Goal: Information Seeking & Learning: Learn about a topic

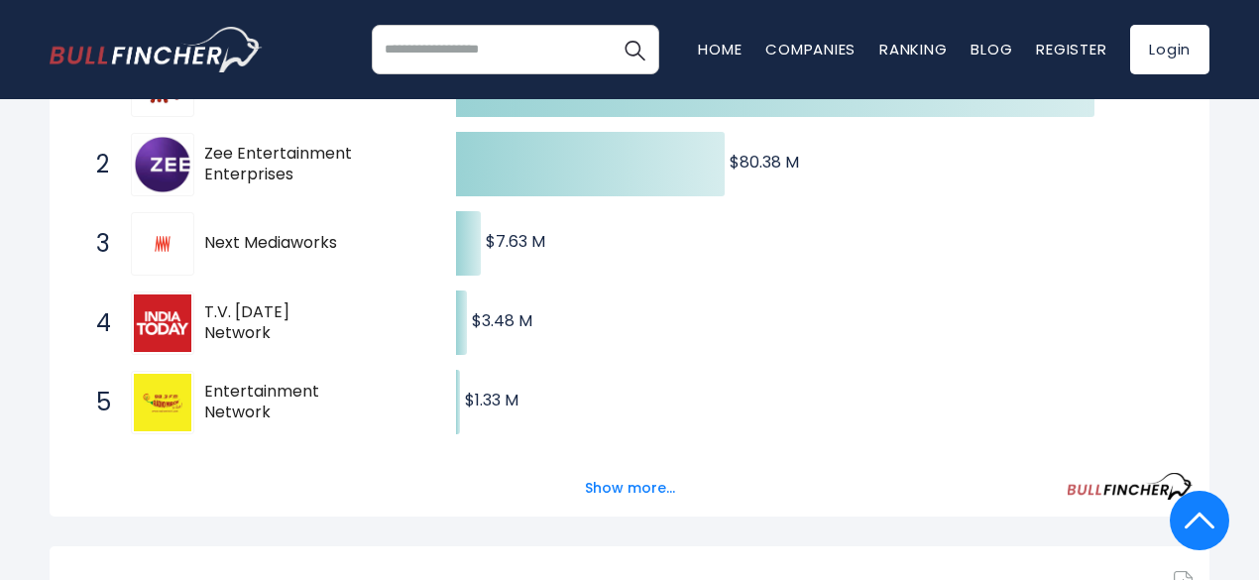
scroll to position [438, 0]
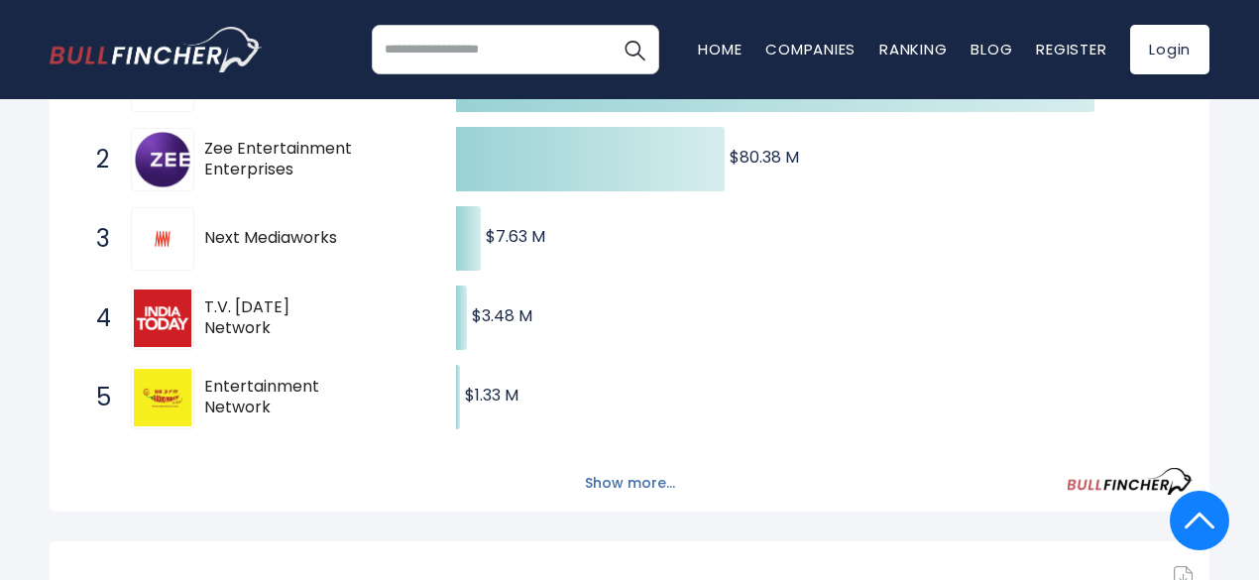
click at [619, 485] on button "Show more..." at bounding box center [630, 483] width 114 height 33
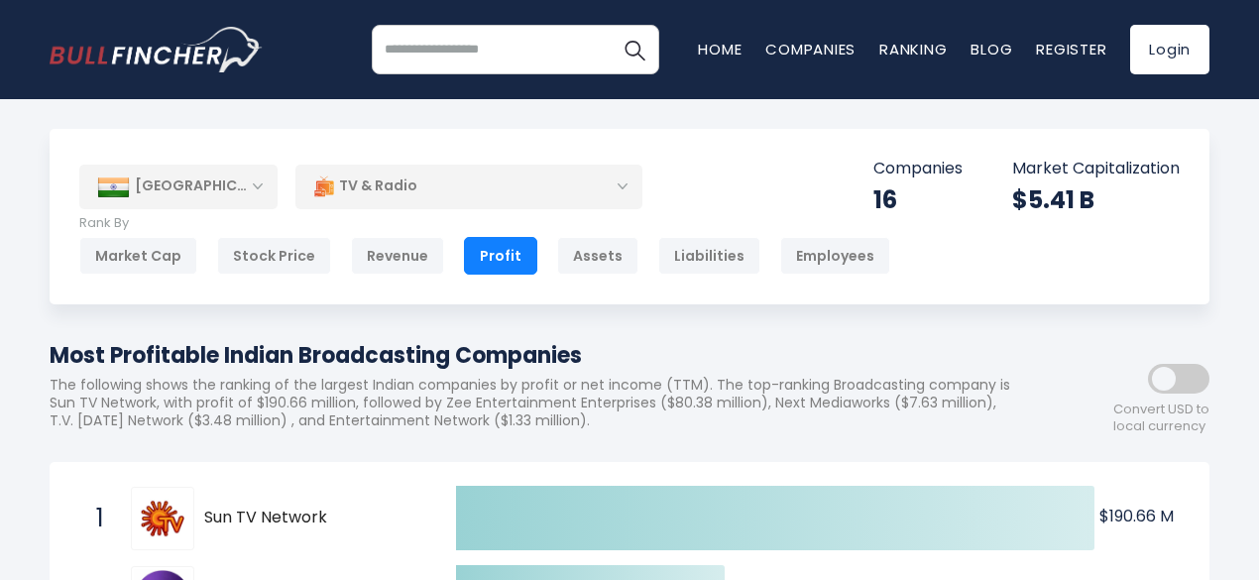
scroll to position [0, 0]
click at [171, 247] on div "Market Cap" at bounding box center [138, 256] width 118 height 38
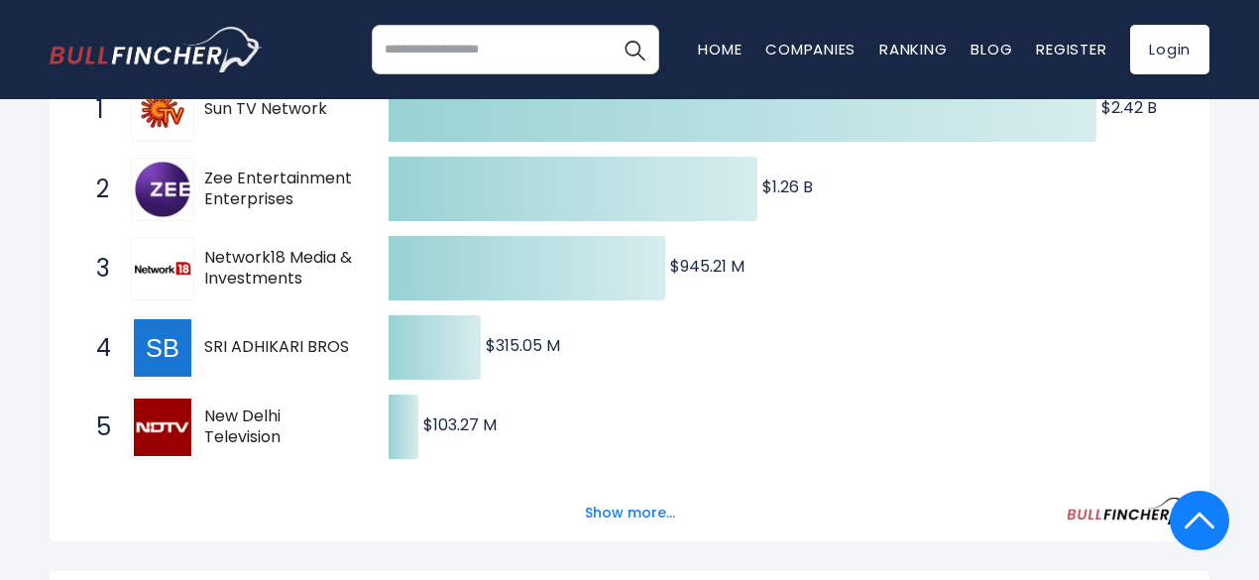
scroll to position [436, 0]
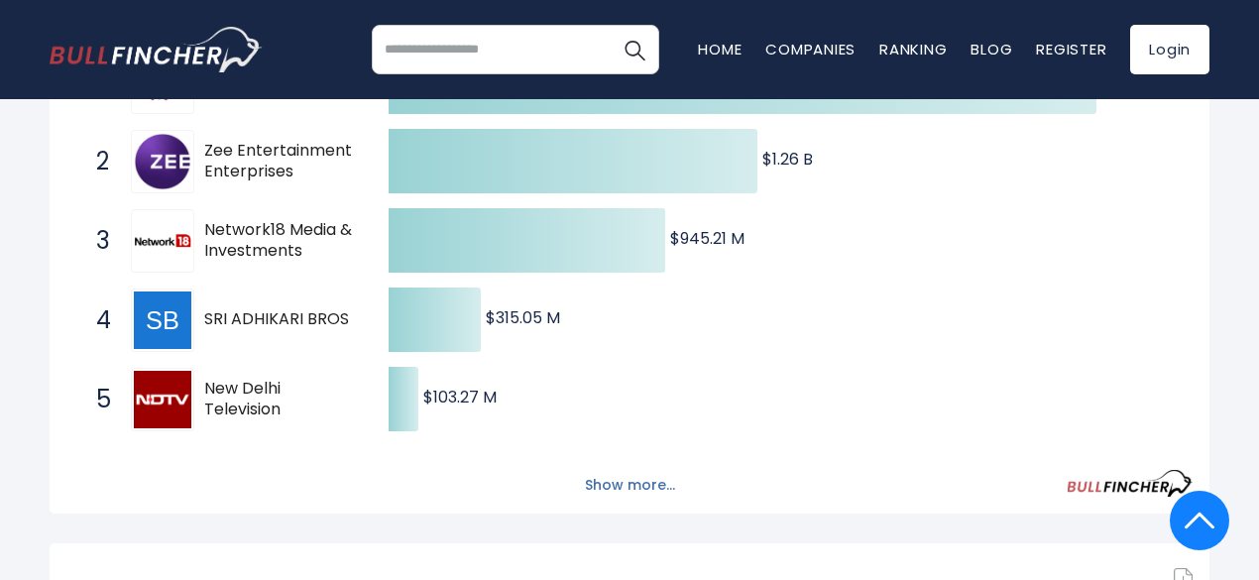
click at [614, 490] on button "Show more..." at bounding box center [630, 485] width 114 height 33
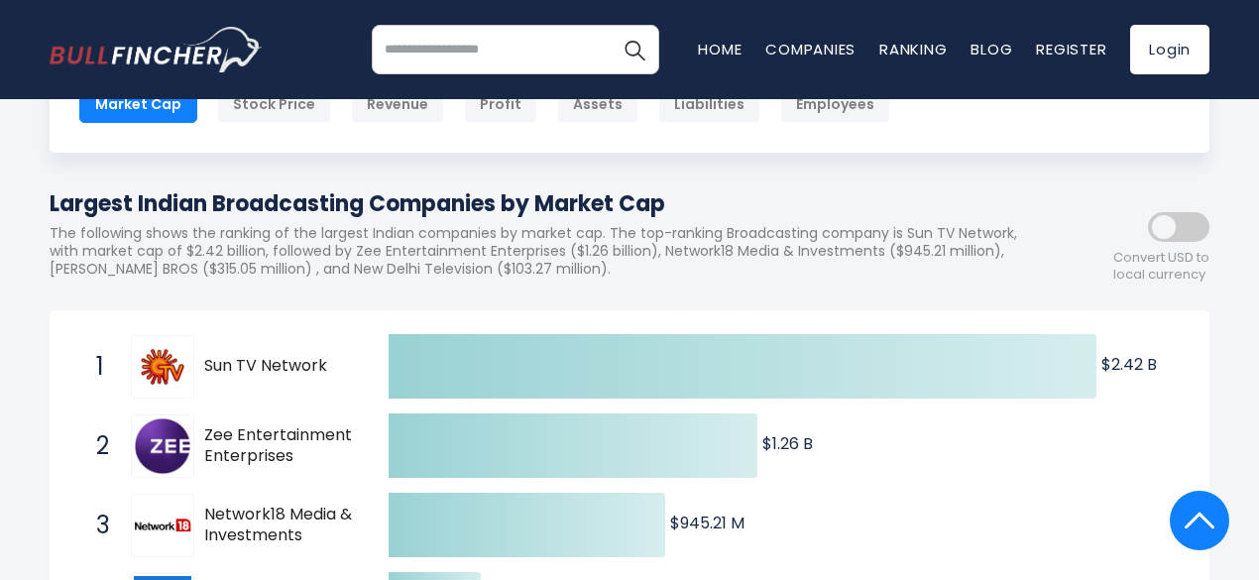
scroll to position [0, 0]
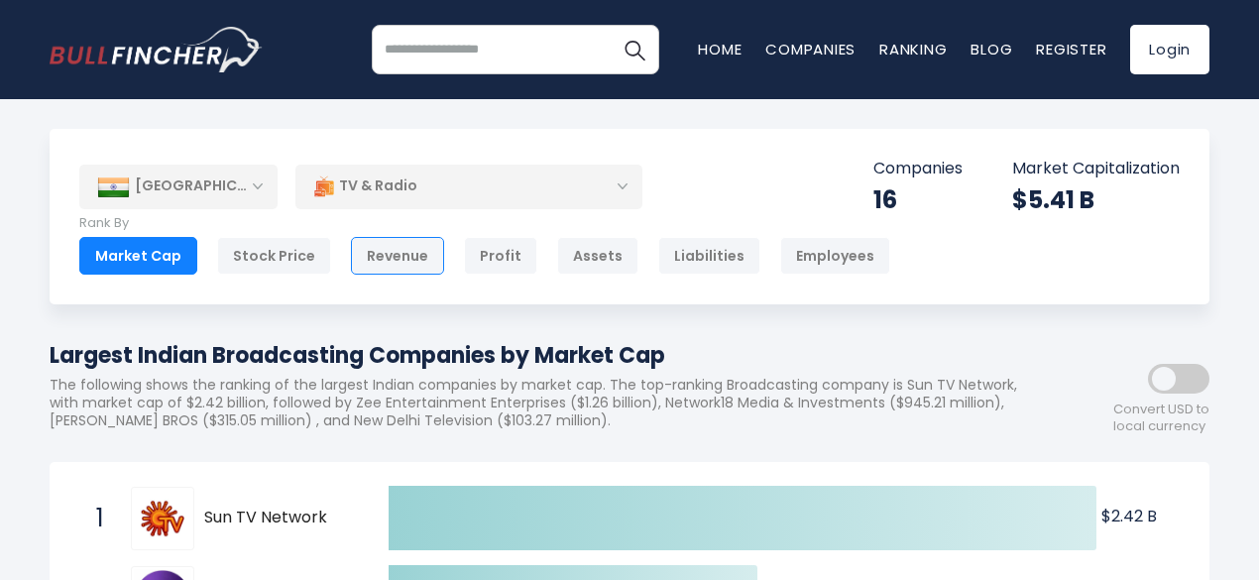
click at [361, 250] on div "Revenue" at bounding box center [397, 256] width 93 height 38
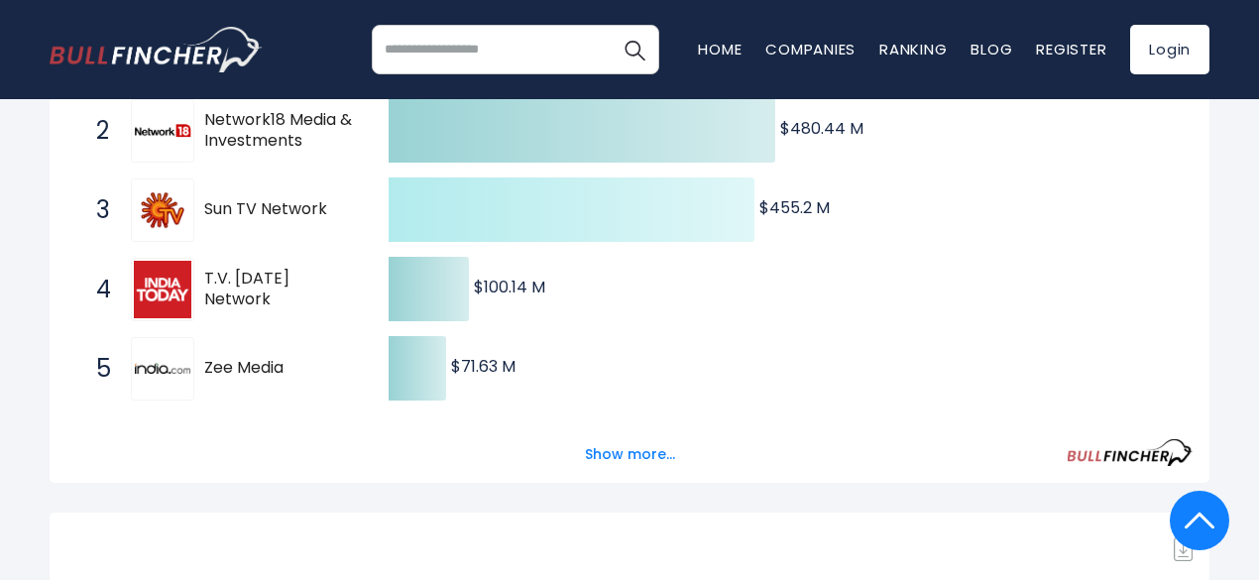
scroll to position [477, 0]
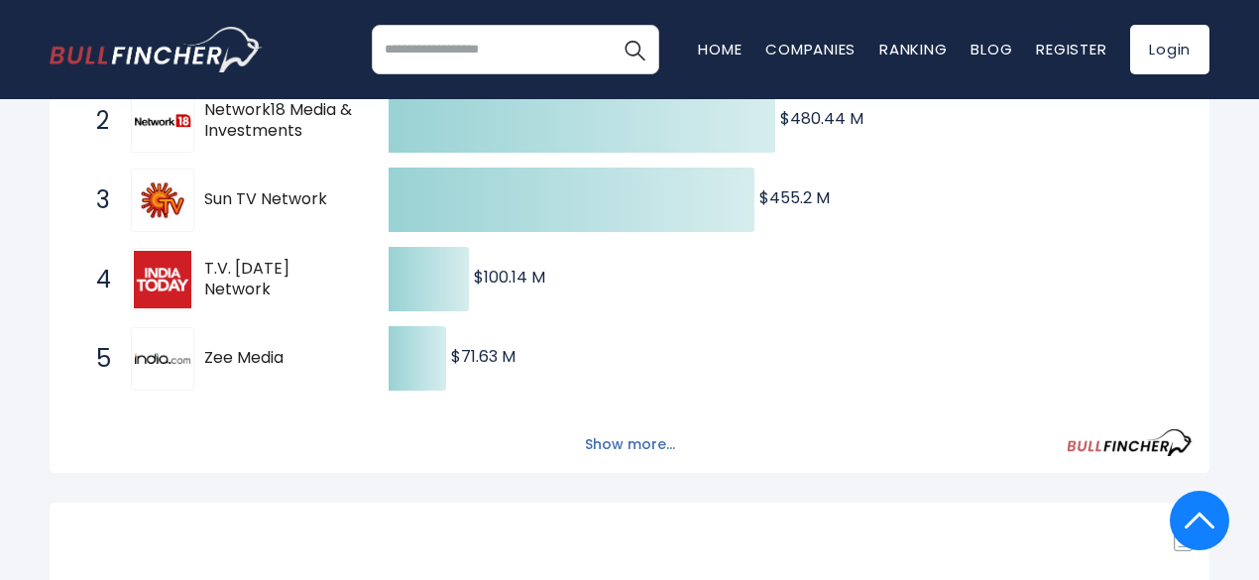
click at [604, 453] on button "Show more..." at bounding box center [630, 444] width 114 height 33
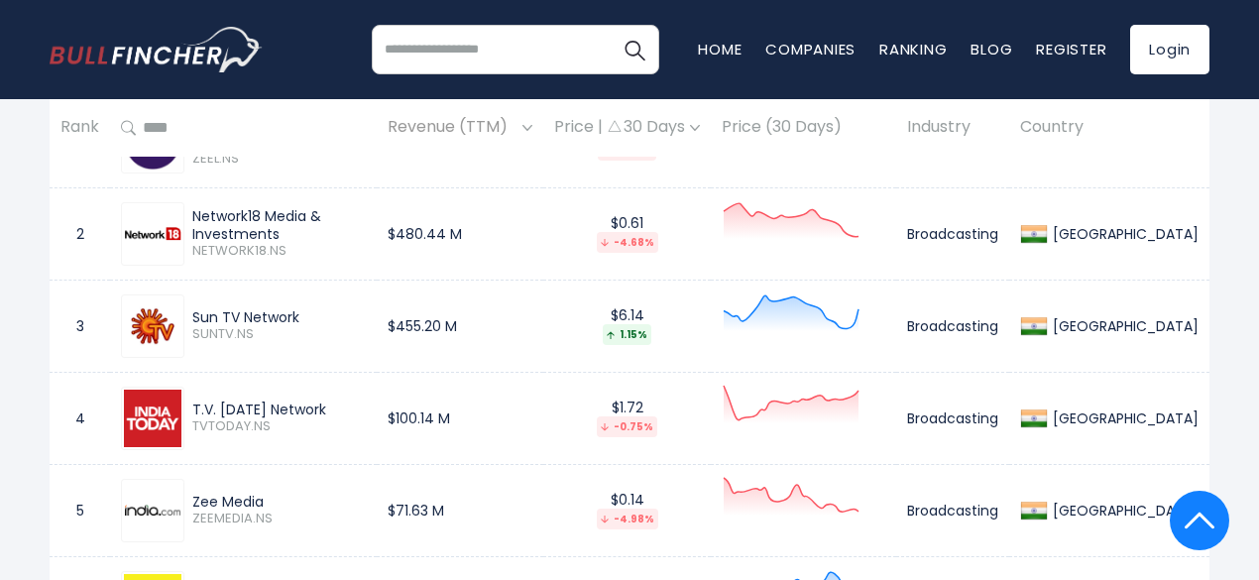
scroll to position [1397, 0]
